Goal: Information Seeking & Learning: Learn about a topic

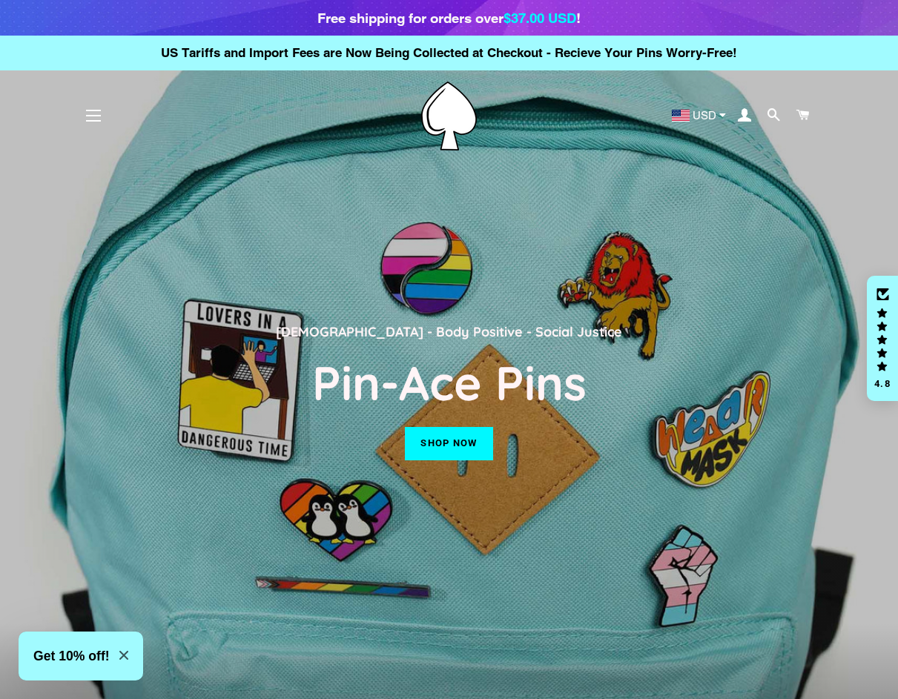
click at [91, 115] on span "button" at bounding box center [93, 115] width 15 height 1
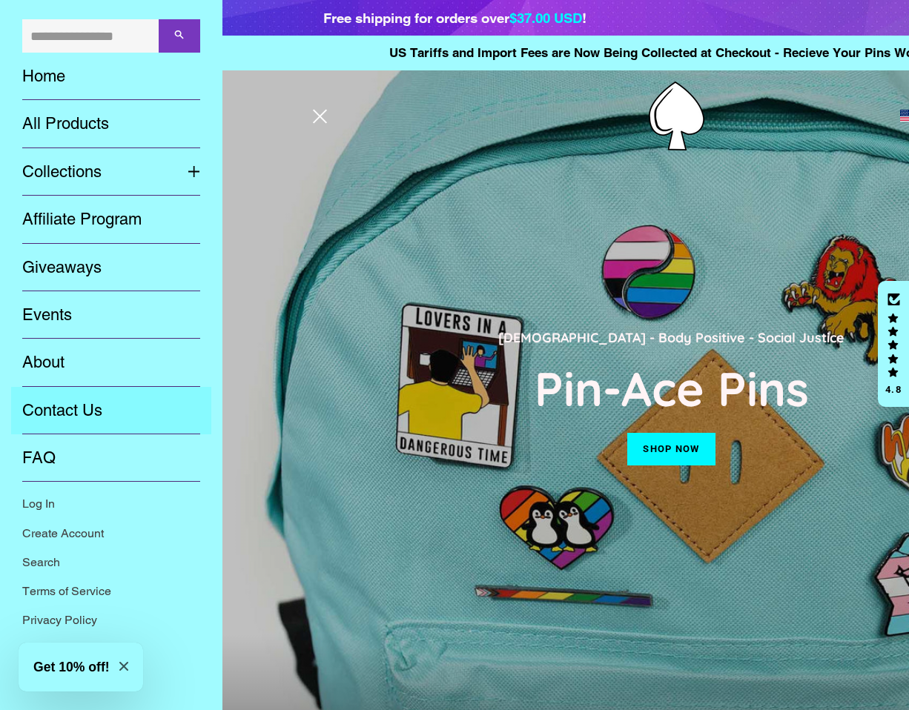
click at [67, 400] on link "Contact Us" at bounding box center [111, 410] width 200 height 47
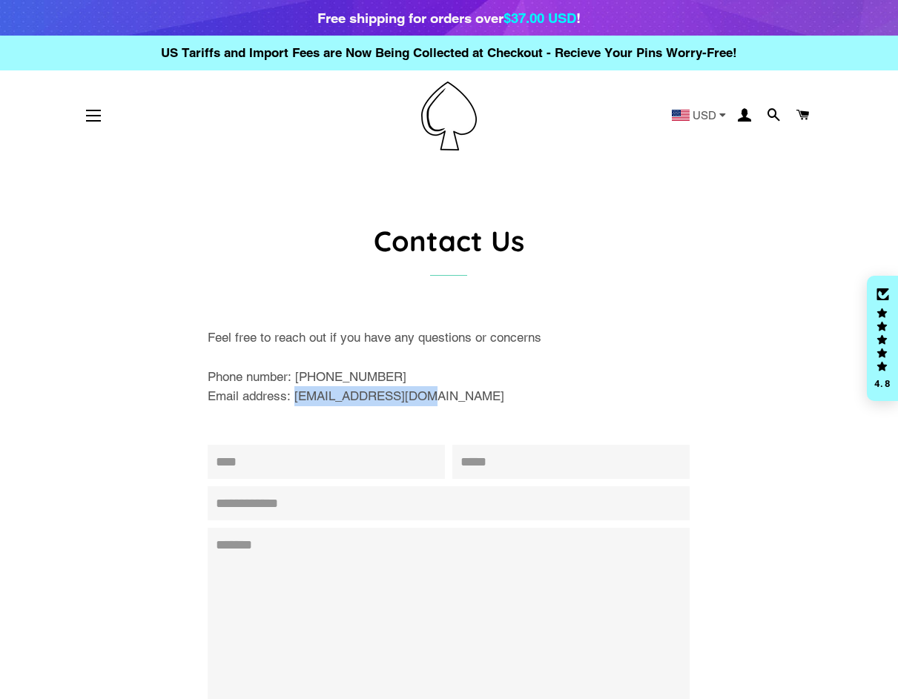
drag, startPoint x: 296, startPoint y: 398, endPoint x: 414, endPoint y: 400, distance: 118.0
click at [414, 400] on p "Feel free to reach out if you have any questions or concerns Phone number: 647-…" at bounding box center [449, 367] width 482 height 79
copy p "support@pin-ace.com"
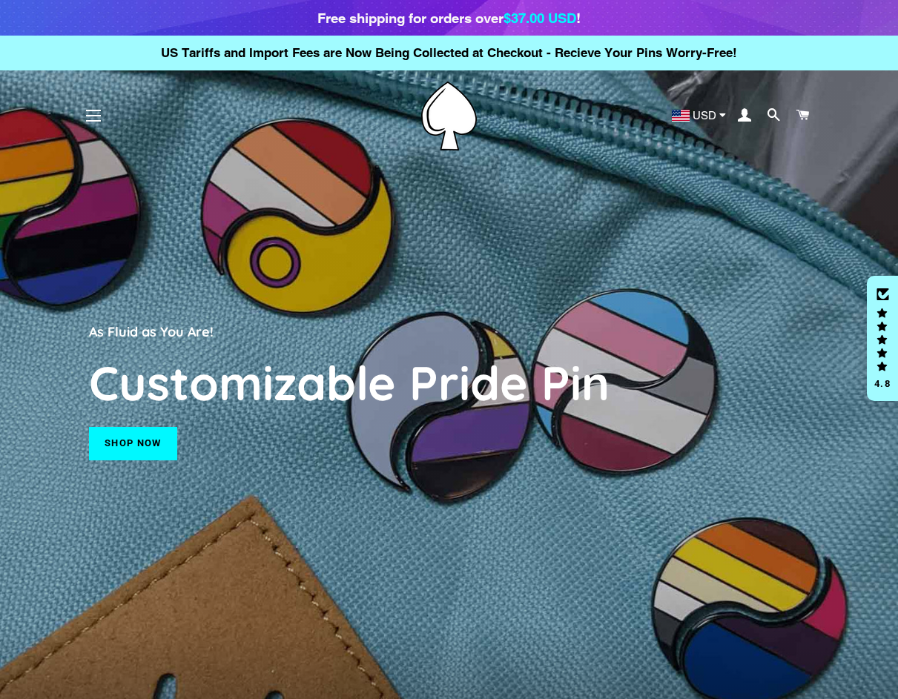
click at [95, 115] on span "button" at bounding box center [93, 115] width 15 height 1
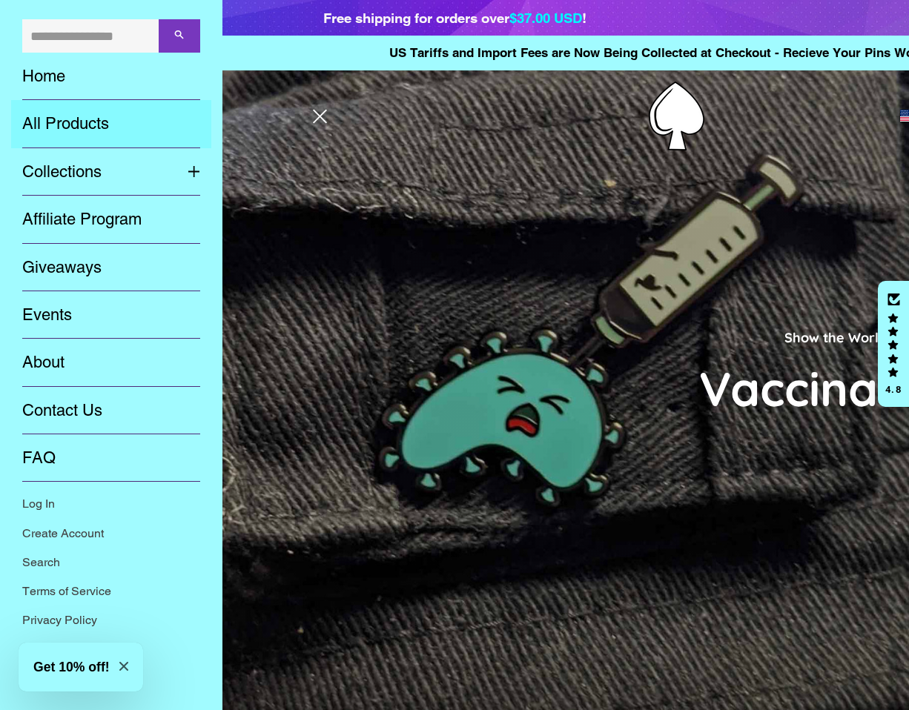
click at [71, 131] on link "All Products" at bounding box center [111, 123] width 200 height 47
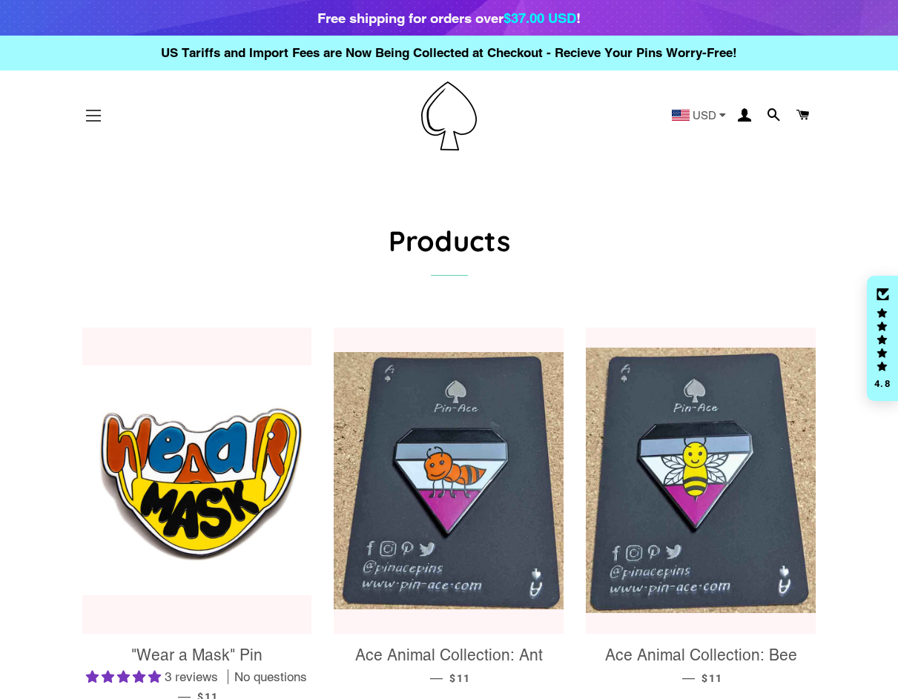
click at [91, 111] on button "Site navigation" at bounding box center [93, 115] width 37 height 37
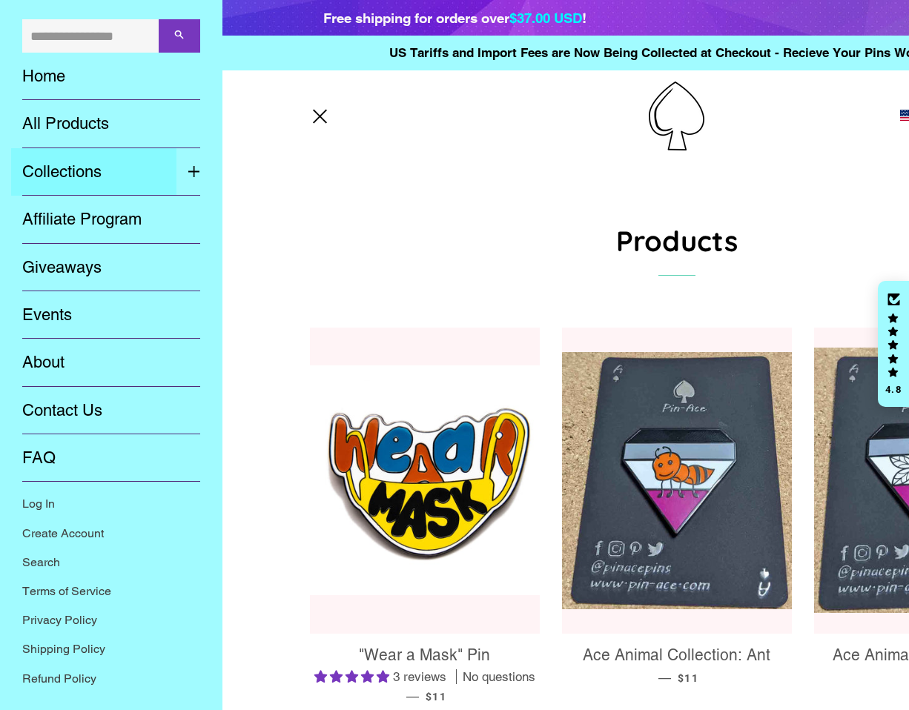
click at [105, 178] on link "Collections" at bounding box center [93, 171] width 165 height 47
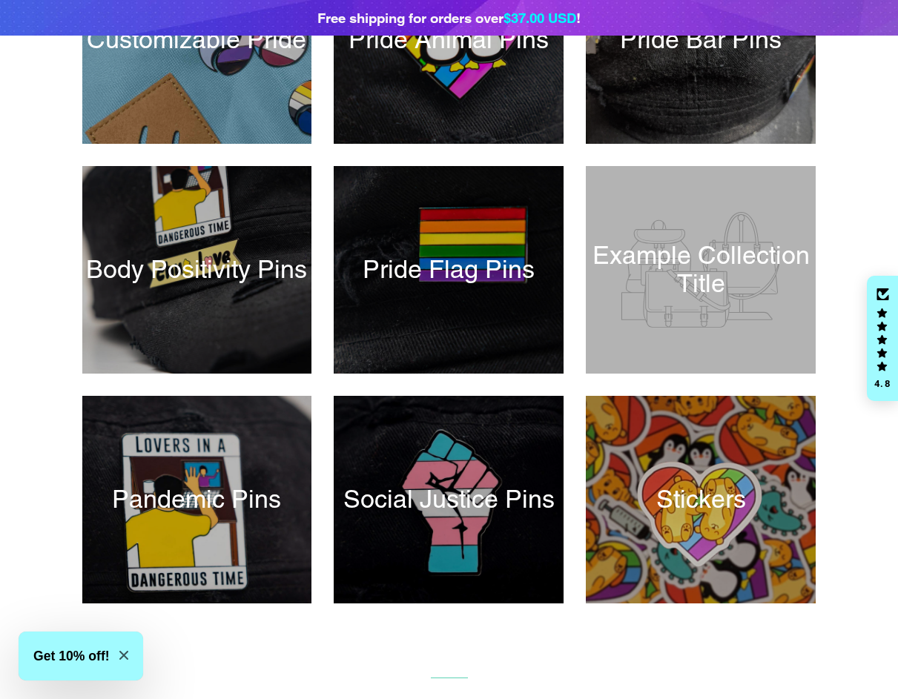
scroll to position [406, 0]
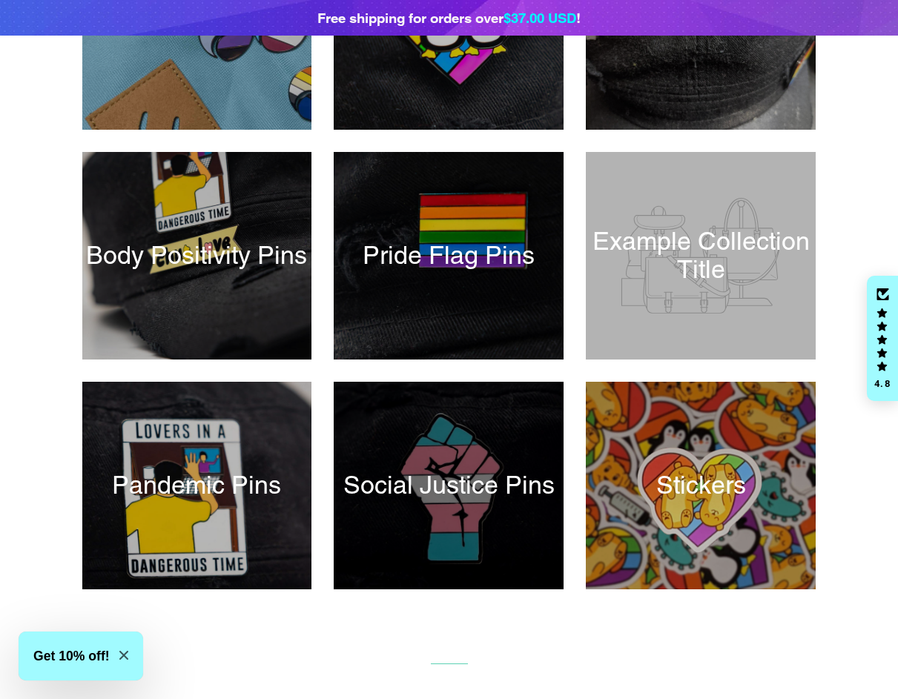
click at [439, 481] on div at bounding box center [449, 486] width 237 height 214
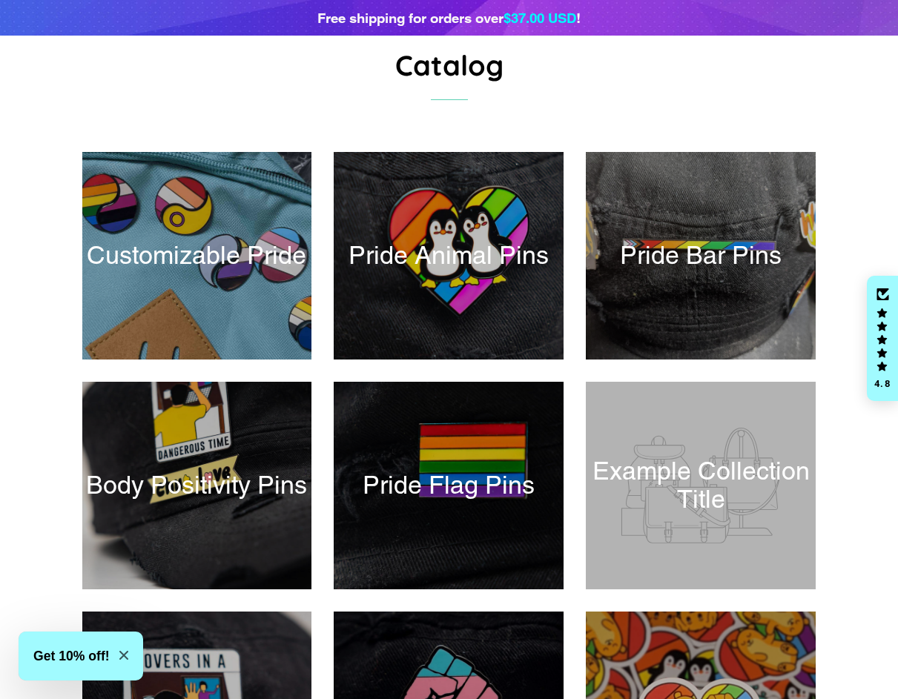
scroll to position [164, 0]
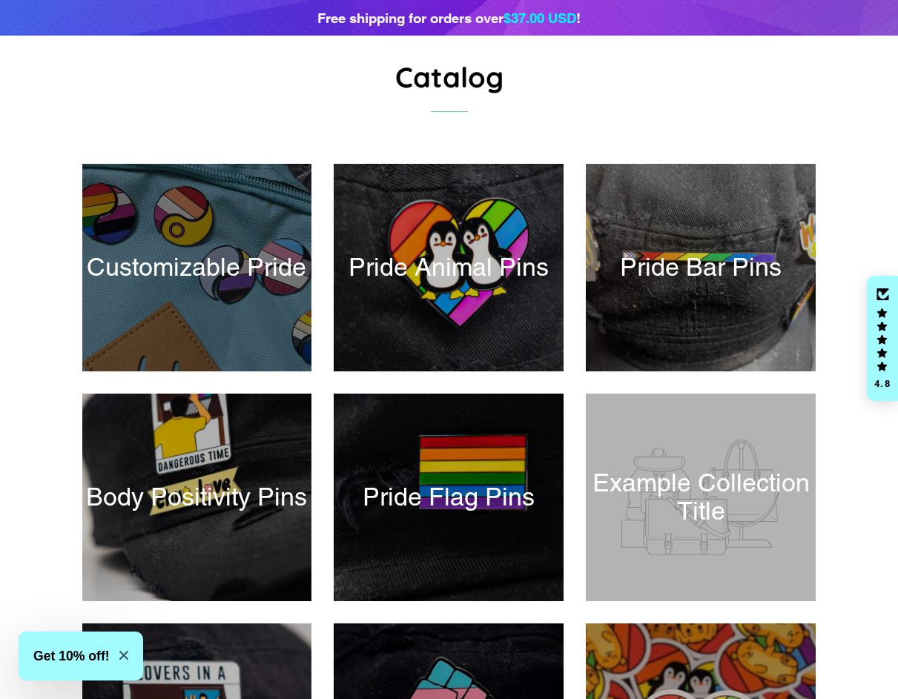
click at [193, 258] on div at bounding box center [197, 268] width 237 height 214
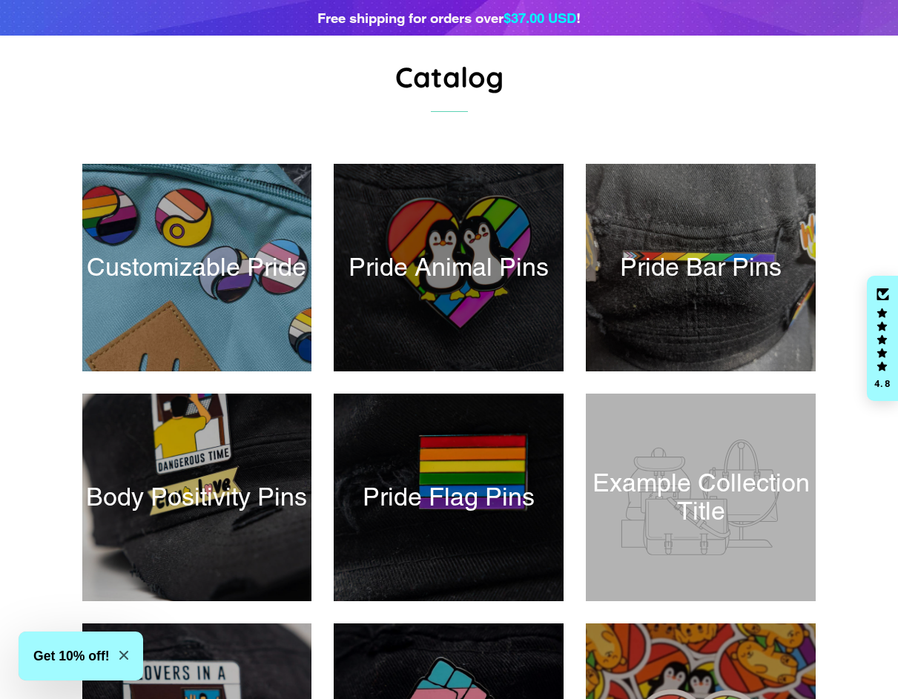
click at [505, 266] on div at bounding box center [449, 268] width 237 height 214
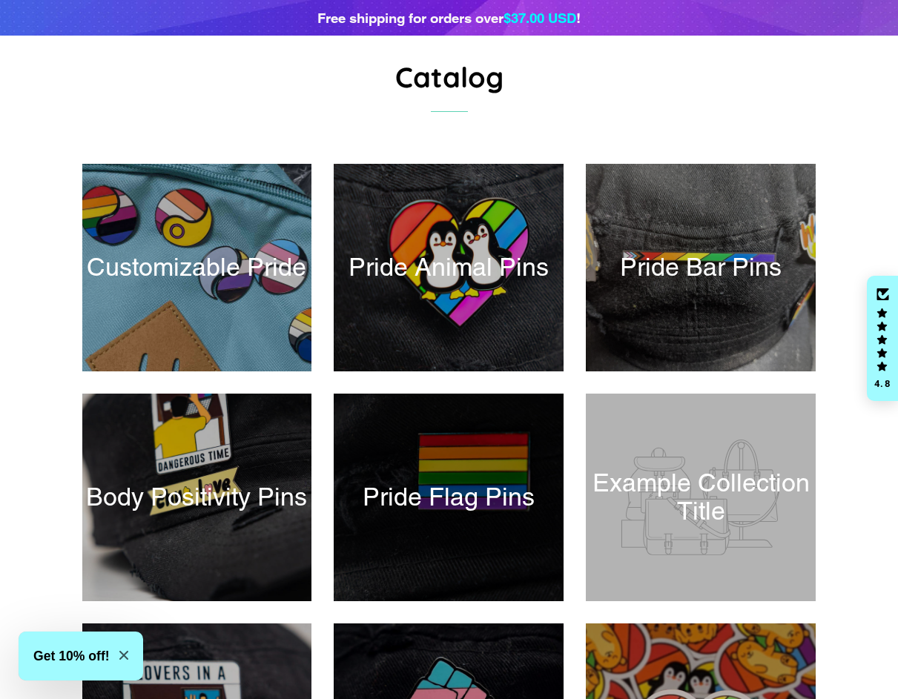
click at [459, 492] on div at bounding box center [449, 498] width 237 height 214
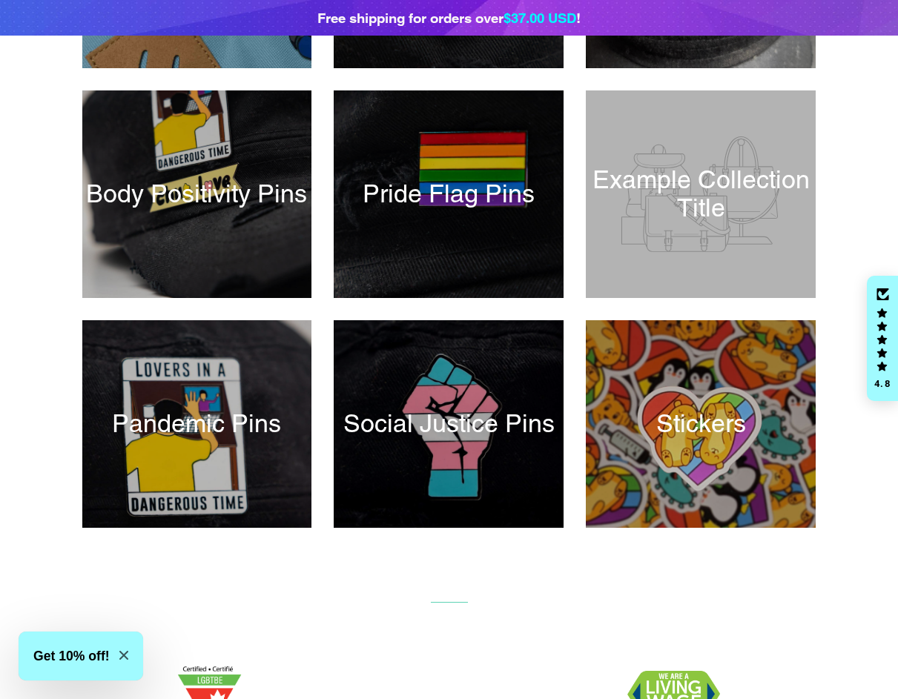
scroll to position [483, 0]
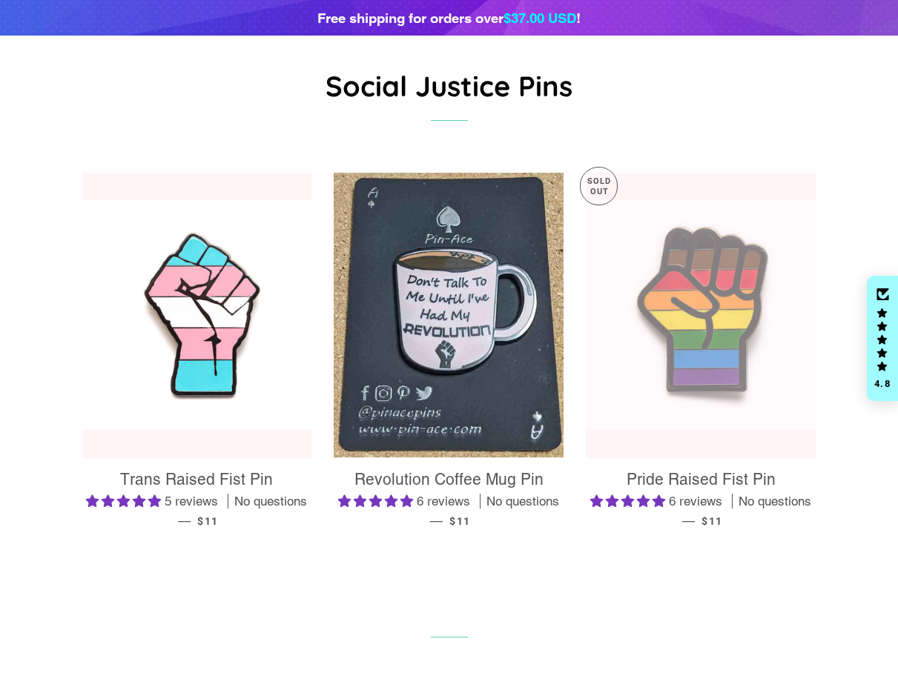
scroll to position [0, 1]
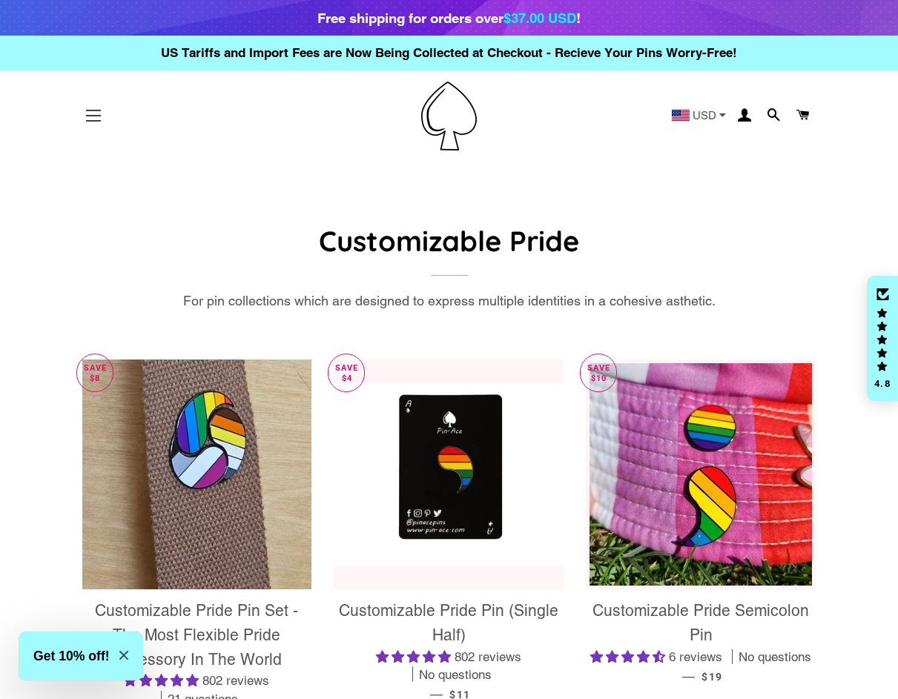
click at [99, 115] on span "button" at bounding box center [93, 115] width 15 height 1
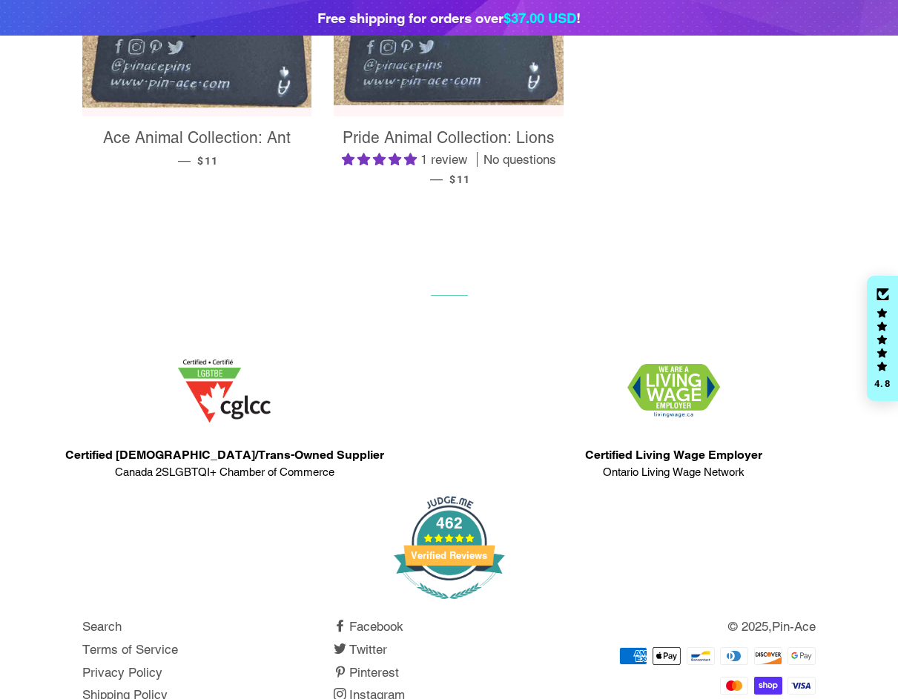
scroll to position [1356, 0]
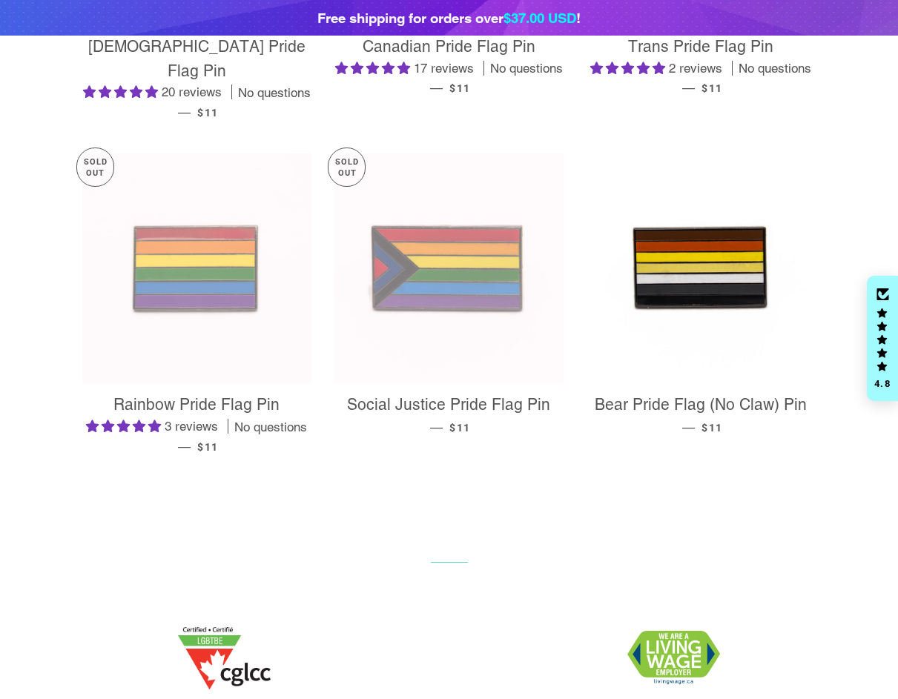
scroll to position [535, 0]
